Goal: Navigation & Orientation: Find specific page/section

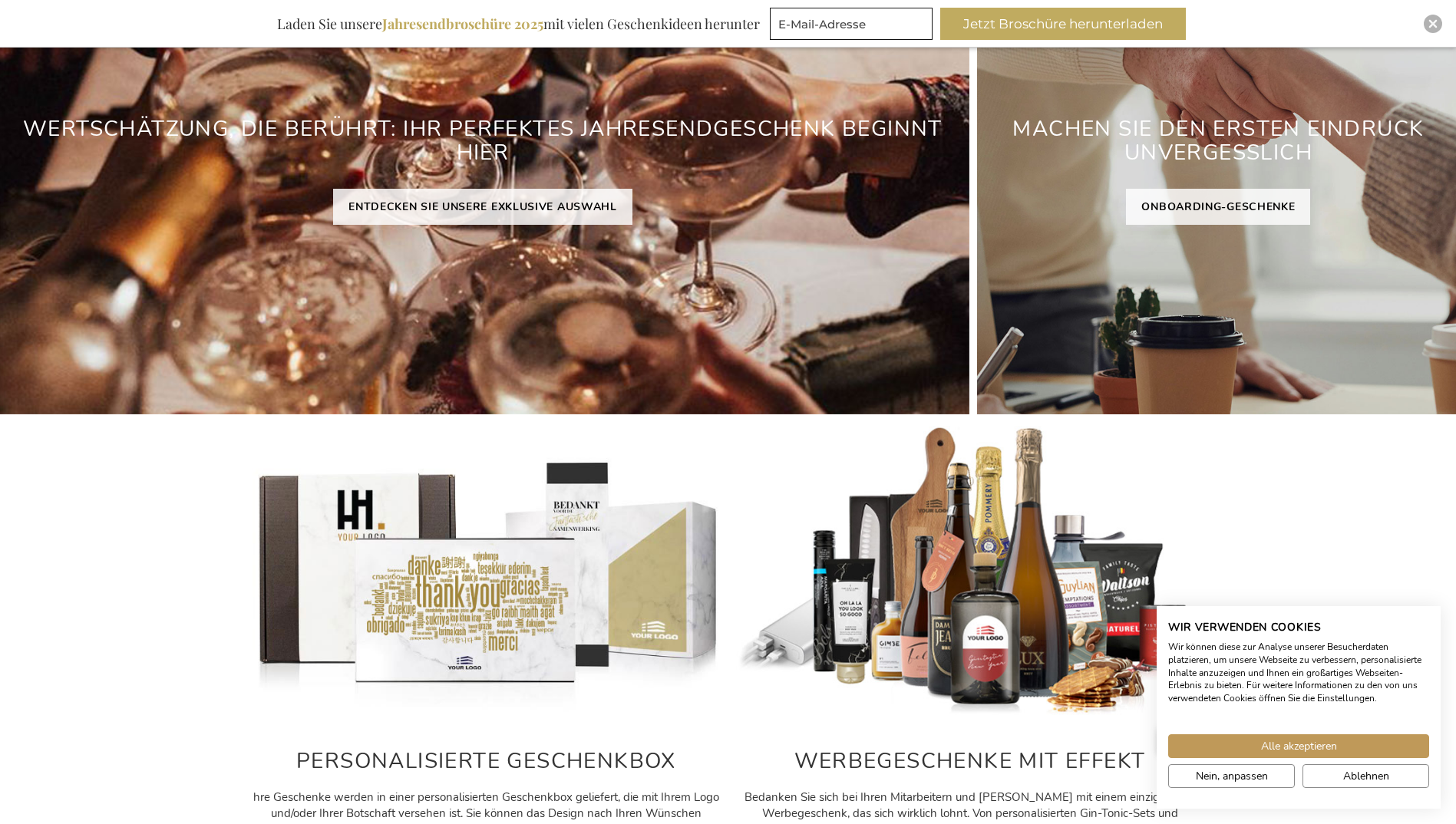
scroll to position [307, 0]
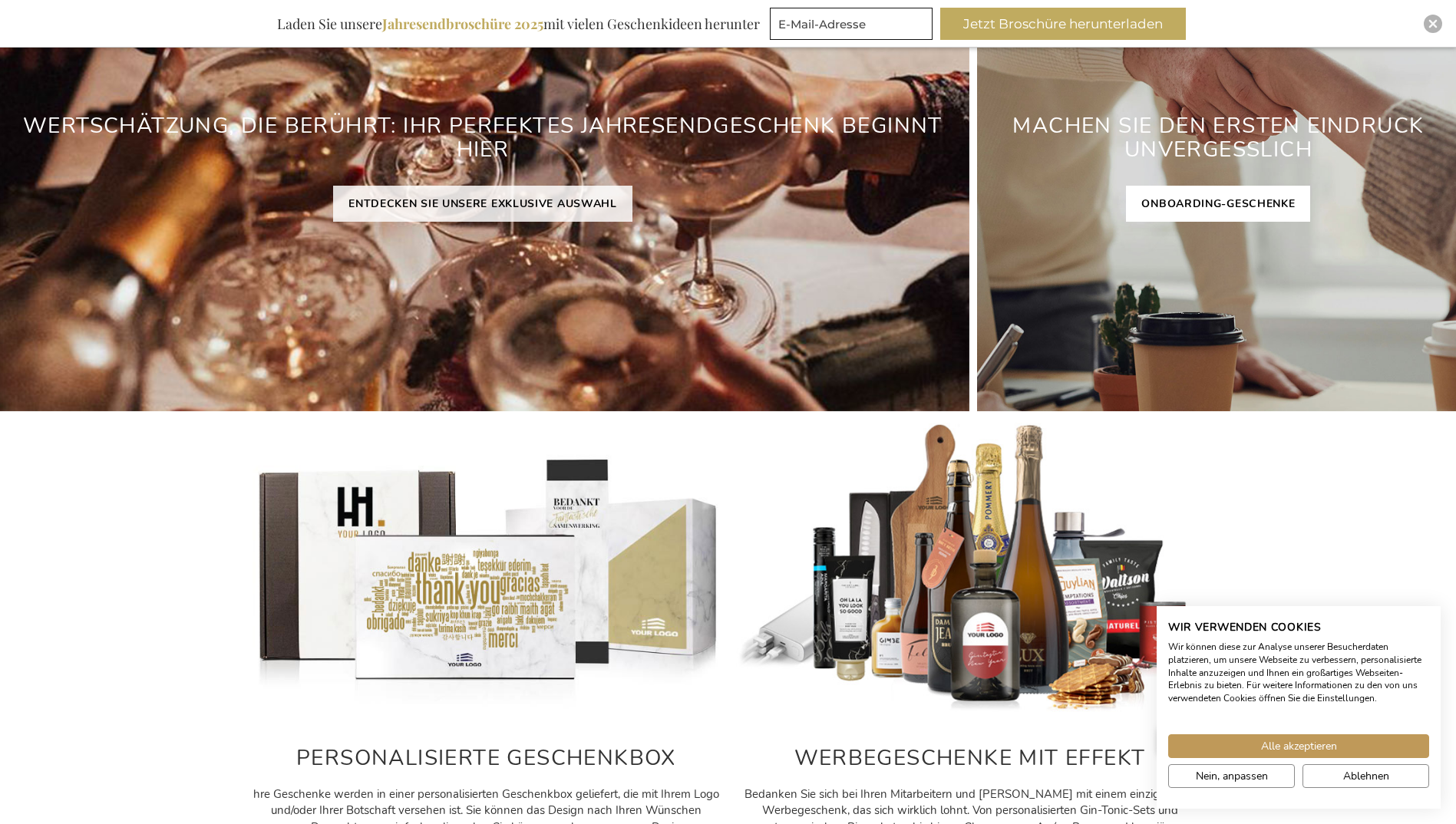
click at [1229, 201] on link "ONBOARDING-GESCHENKE" at bounding box center [1217, 204] width 184 height 36
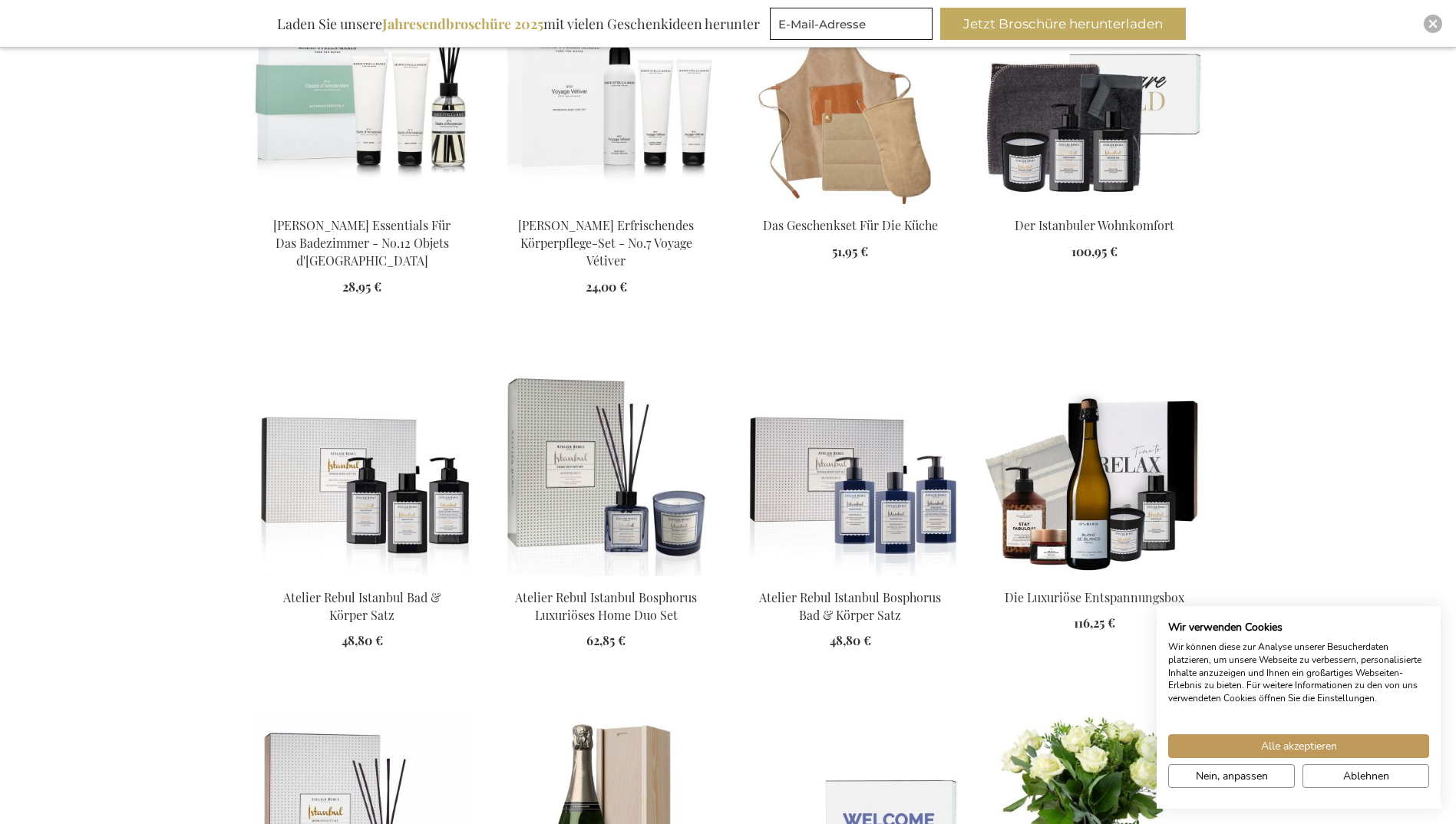
scroll to position [1534, 0]
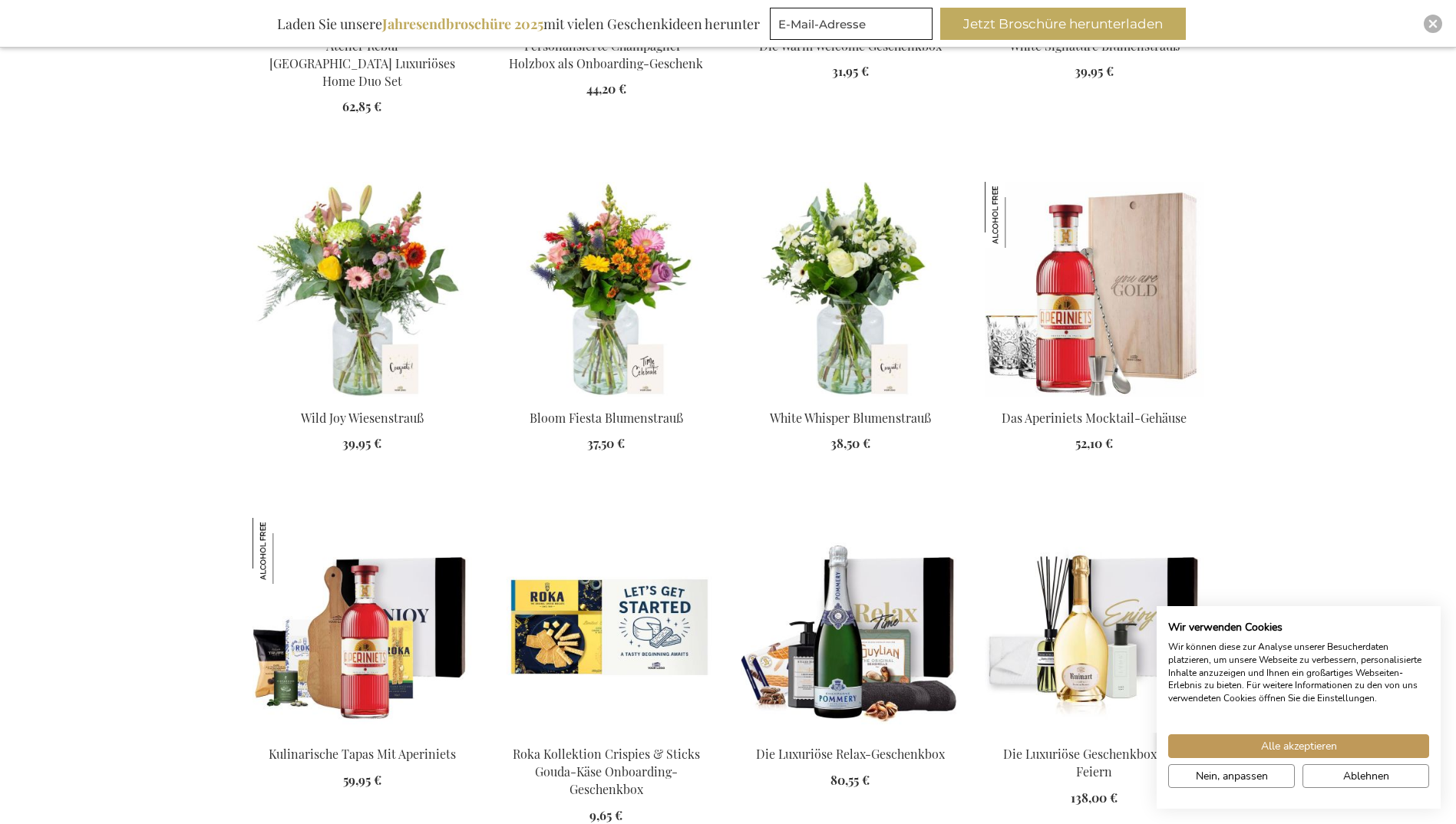
scroll to position [2379, 0]
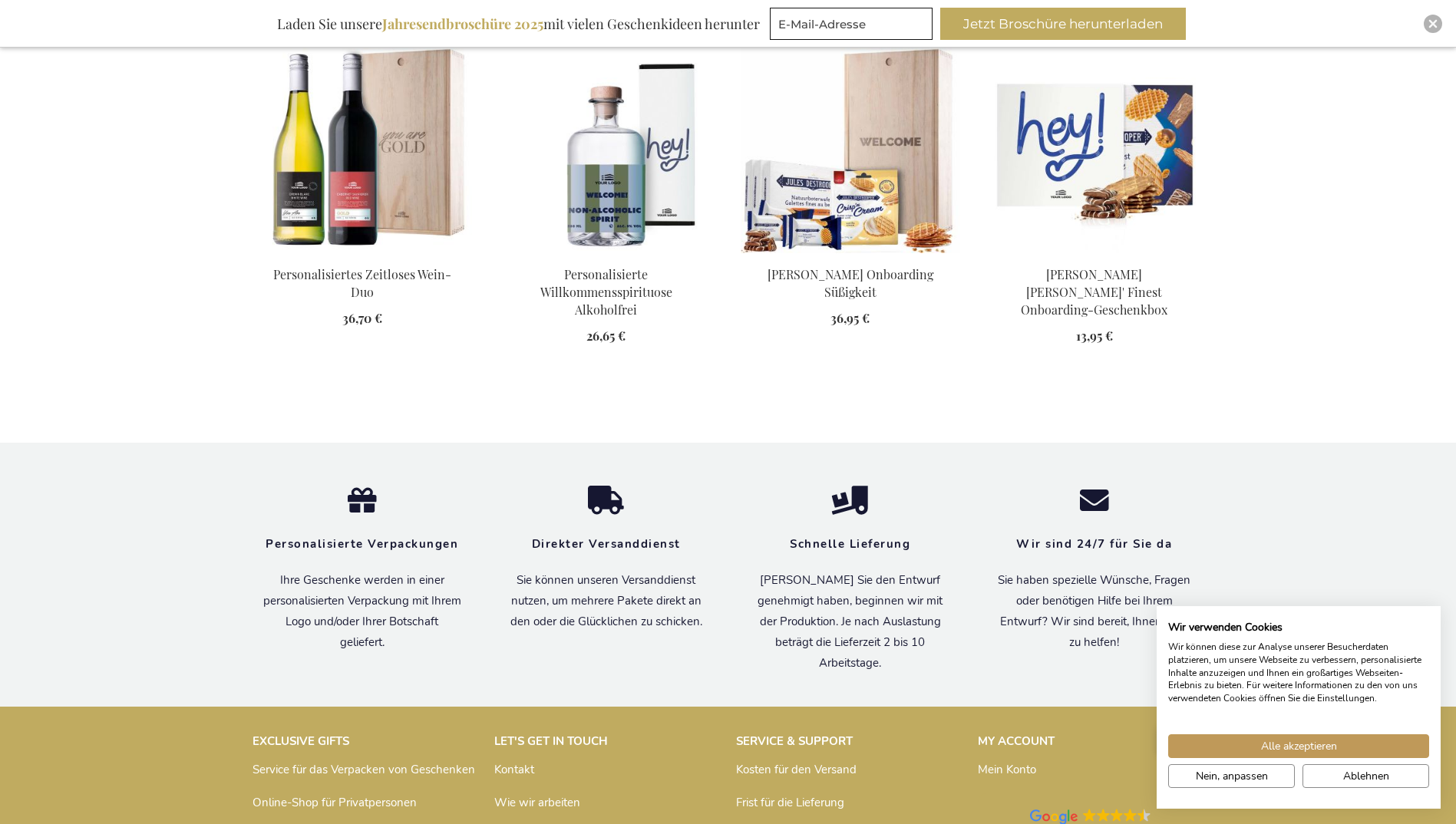
scroll to position [3223, 0]
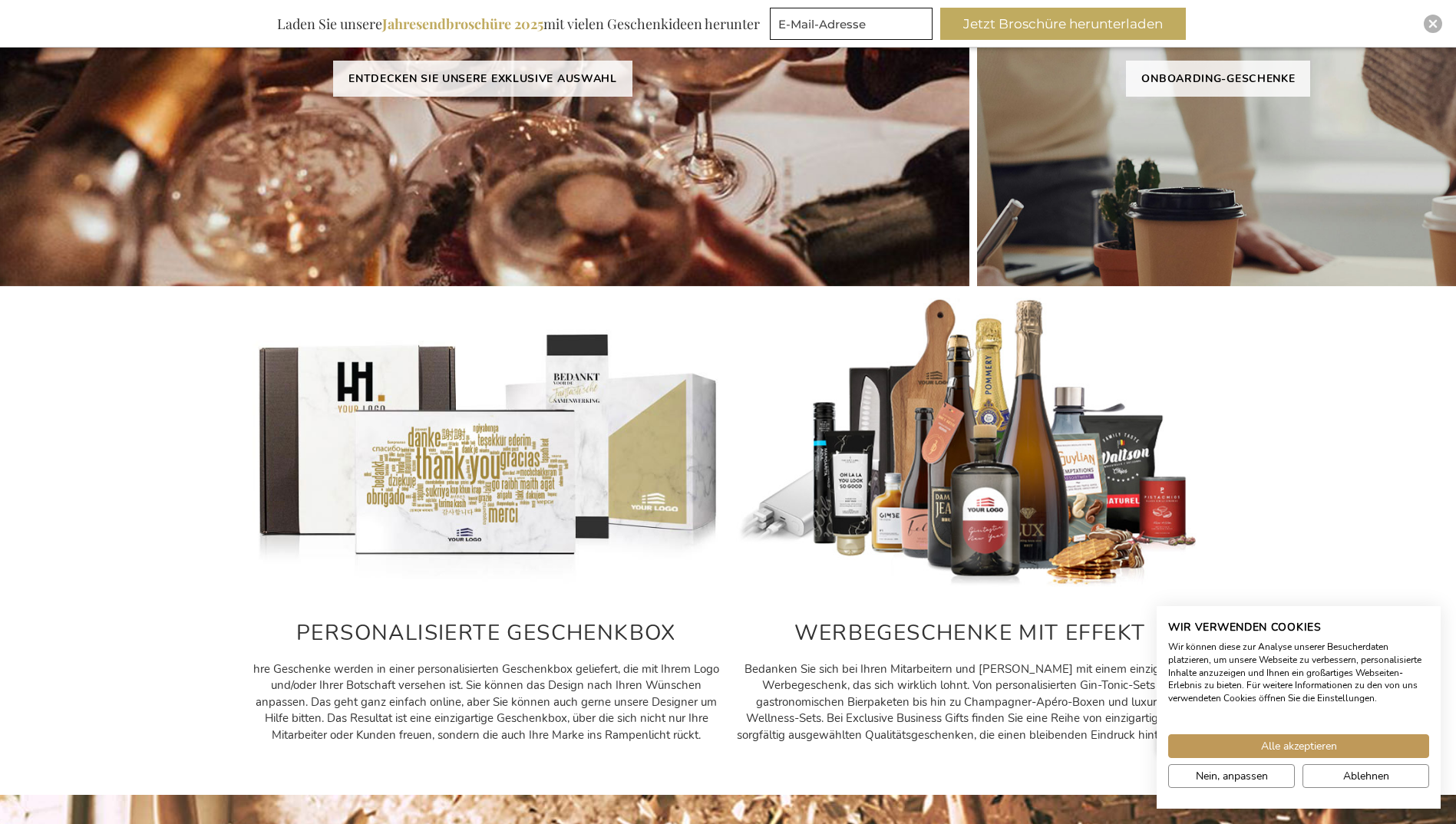
scroll to position [722, 0]
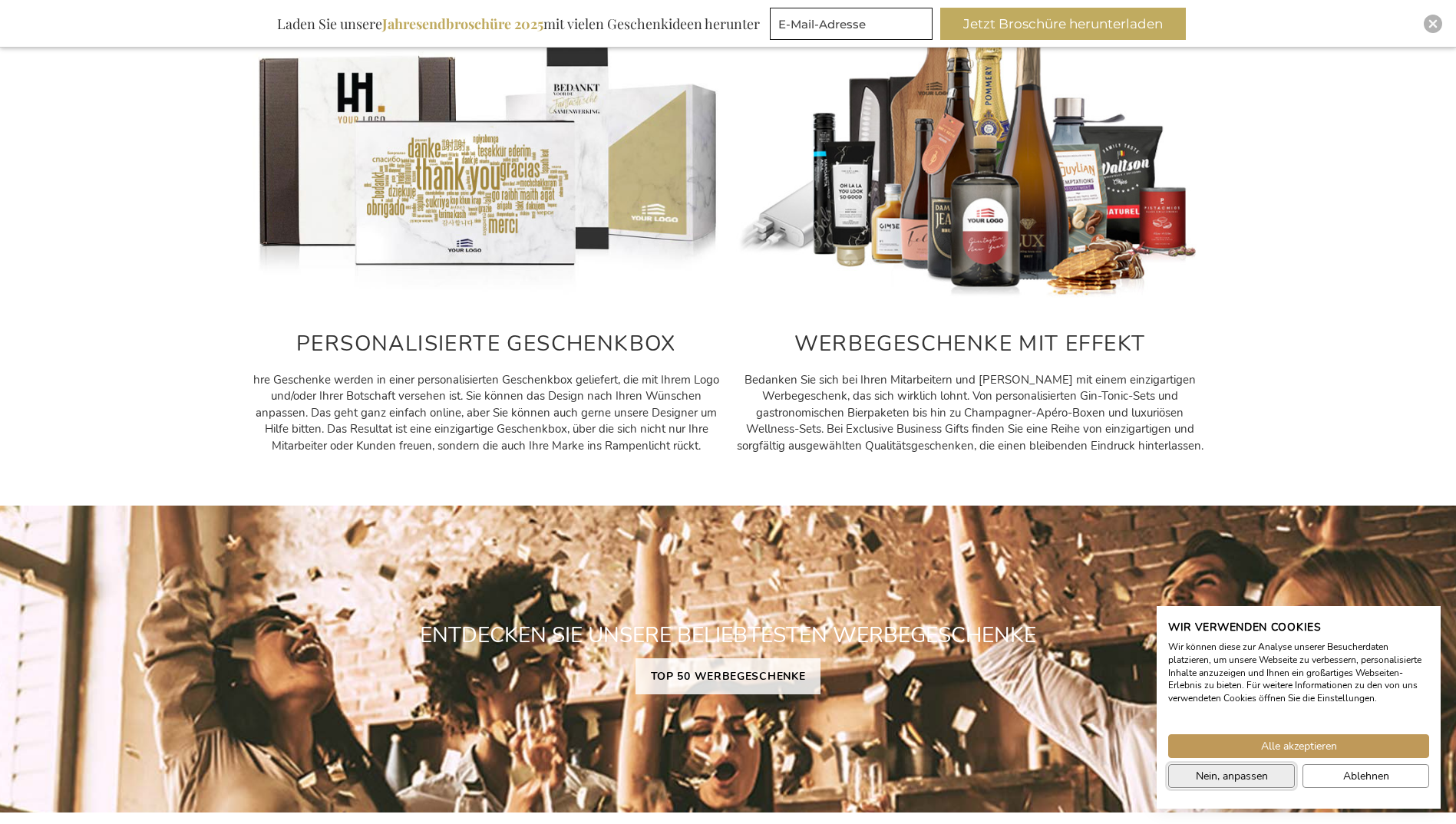
click at [1234, 779] on span "Nein, anpassen" at bounding box center [1231, 776] width 73 height 16
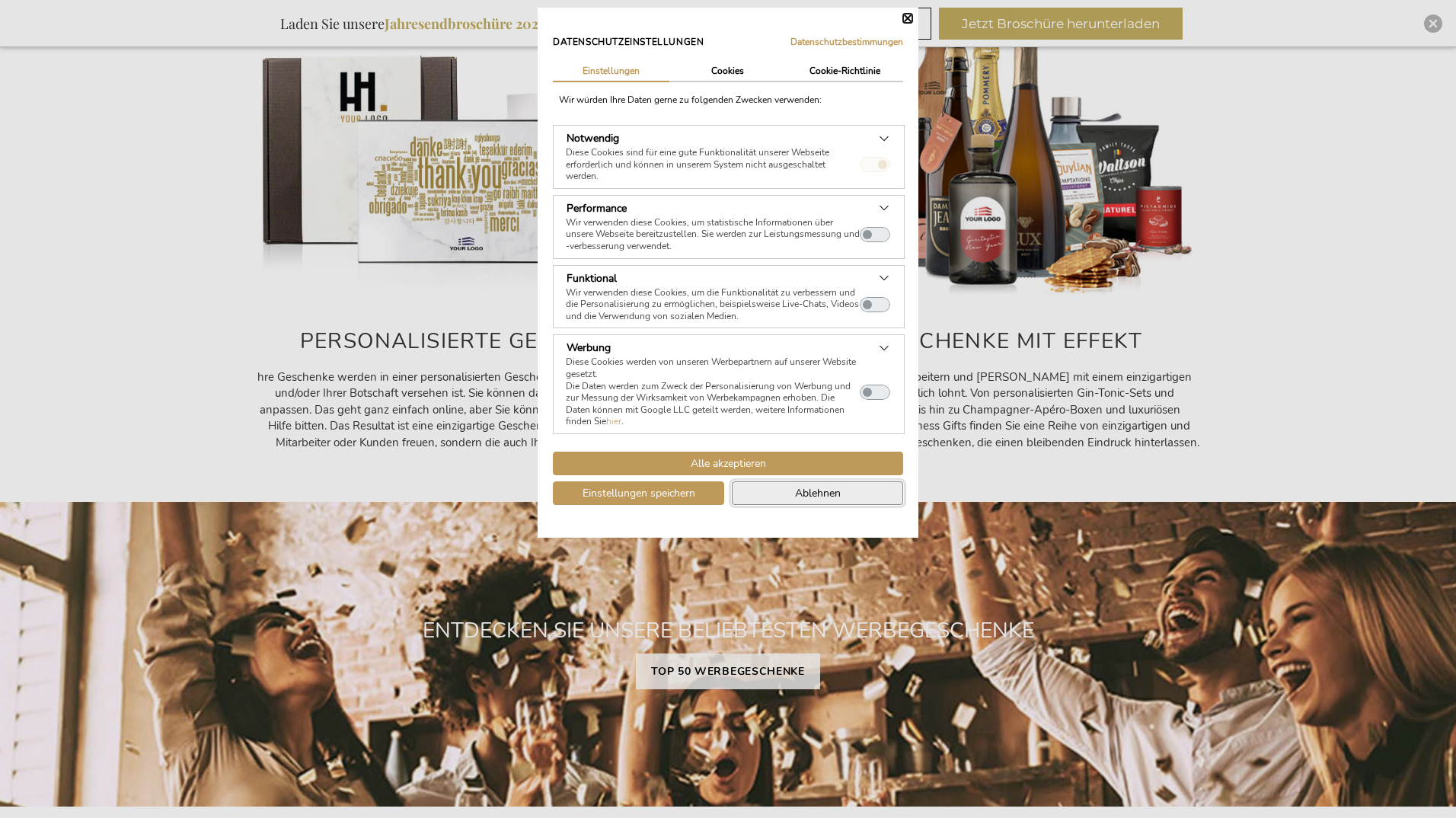
click at [795, 494] on span "Ablehnen" at bounding box center [818, 493] width 46 height 16
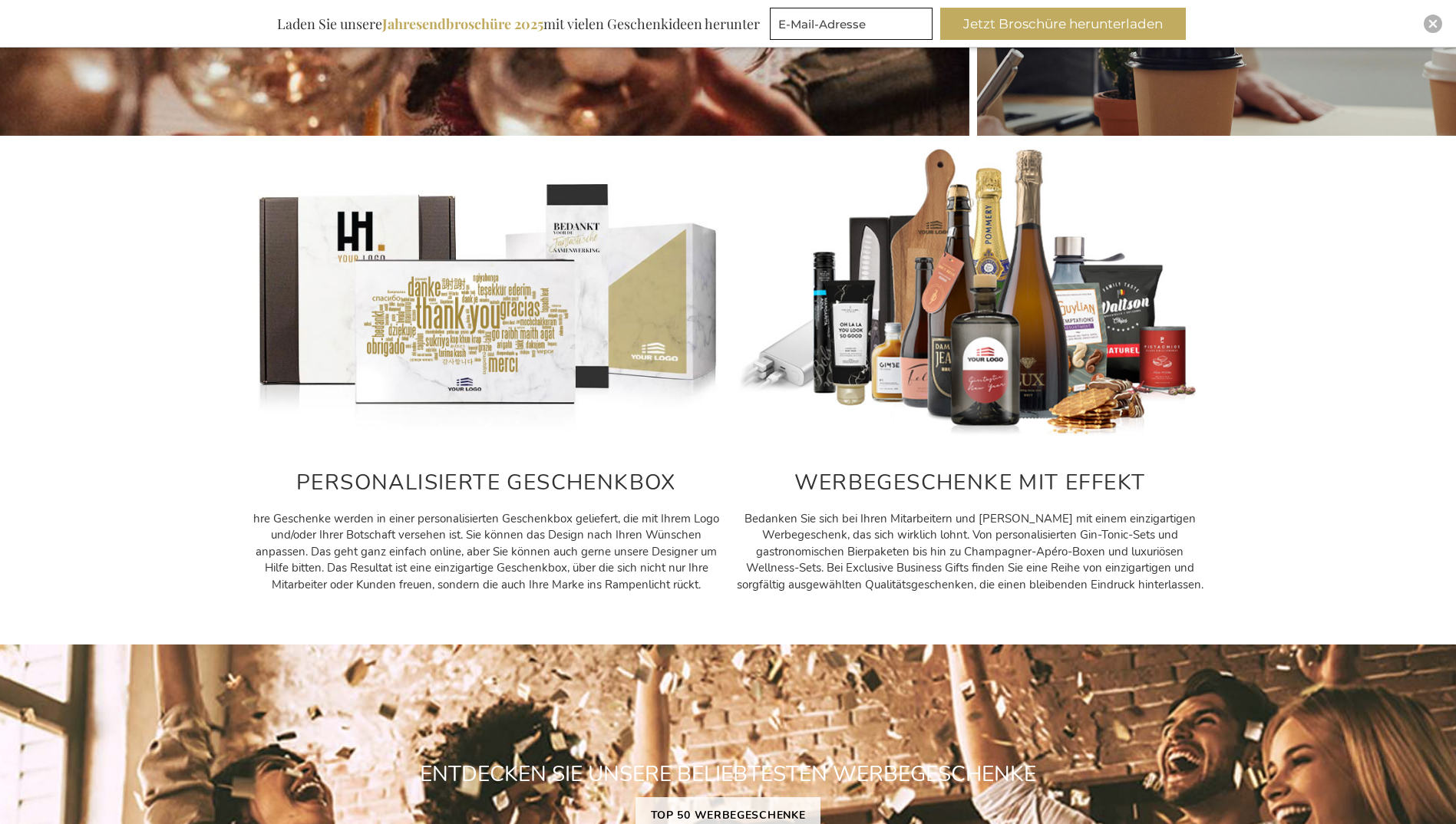
scroll to position [337, 0]
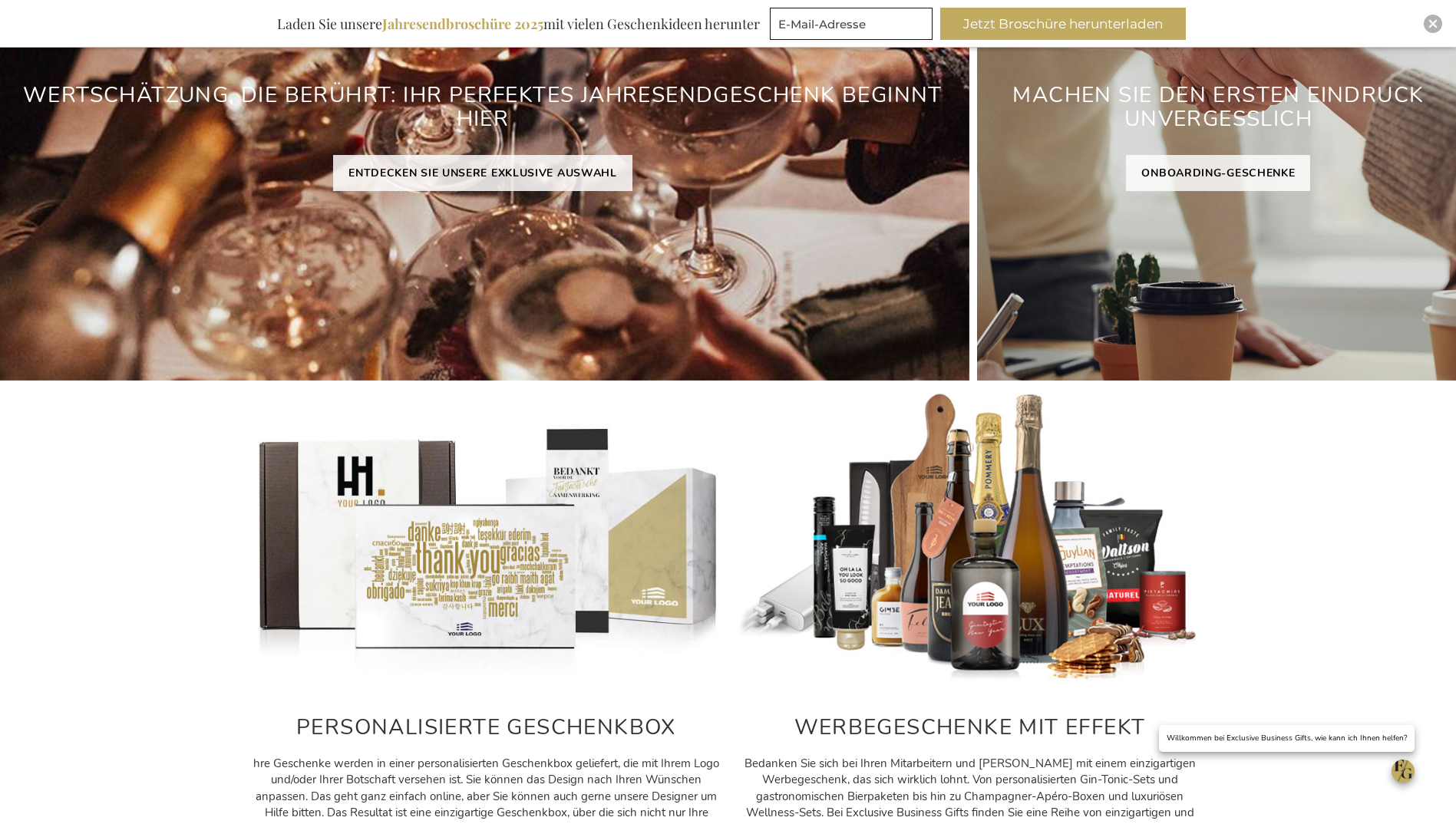
click at [928, 539] on img at bounding box center [970, 538] width 468 height 293
click at [939, 728] on h2 "WERBEGESCHENKE MIT EFFEKT" at bounding box center [970, 727] width 468 height 24
